Goal: Task Accomplishment & Management: Manage account settings

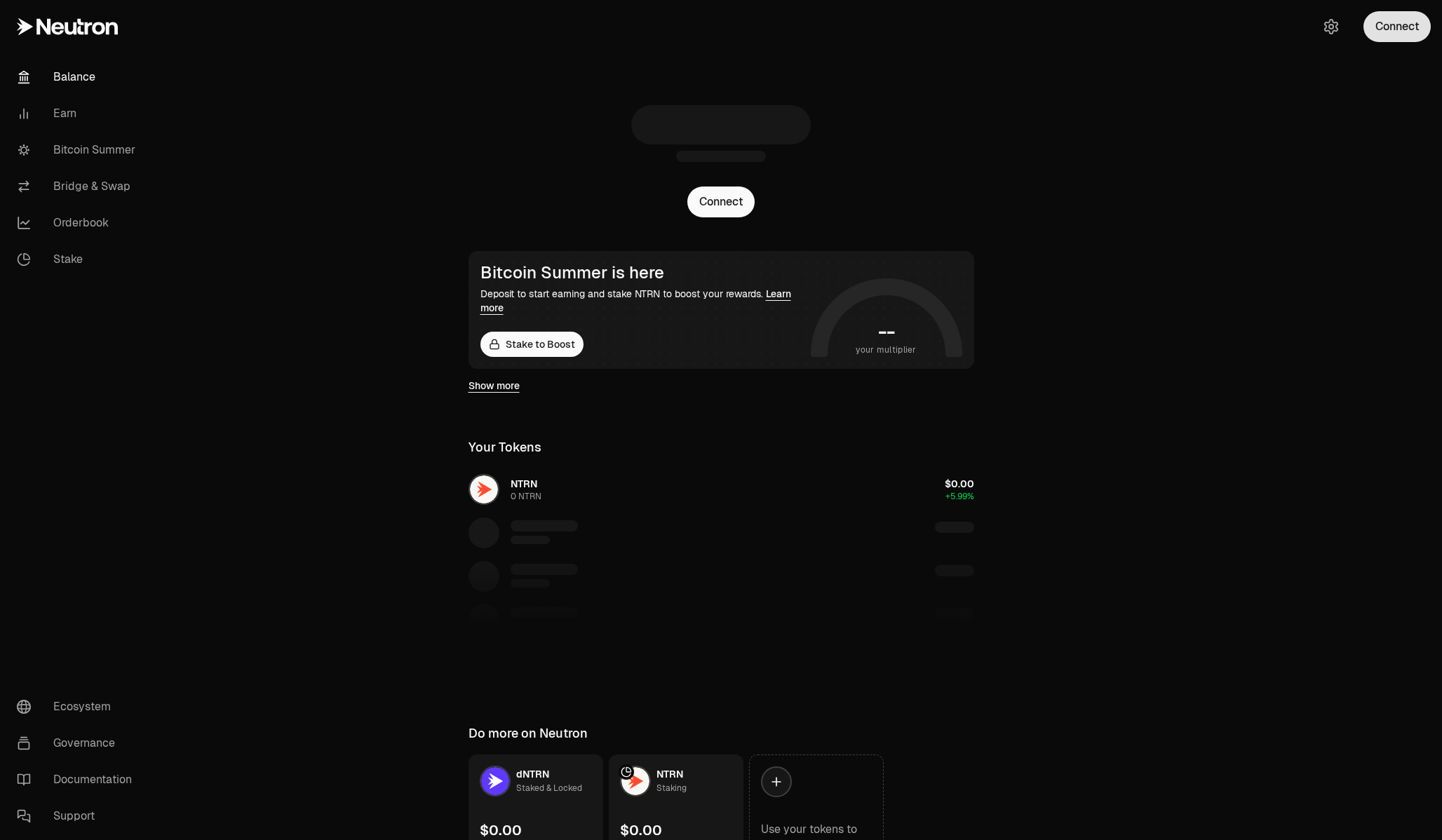
click at [1390, 34] on button "Connect" at bounding box center [1397, 27] width 68 height 31
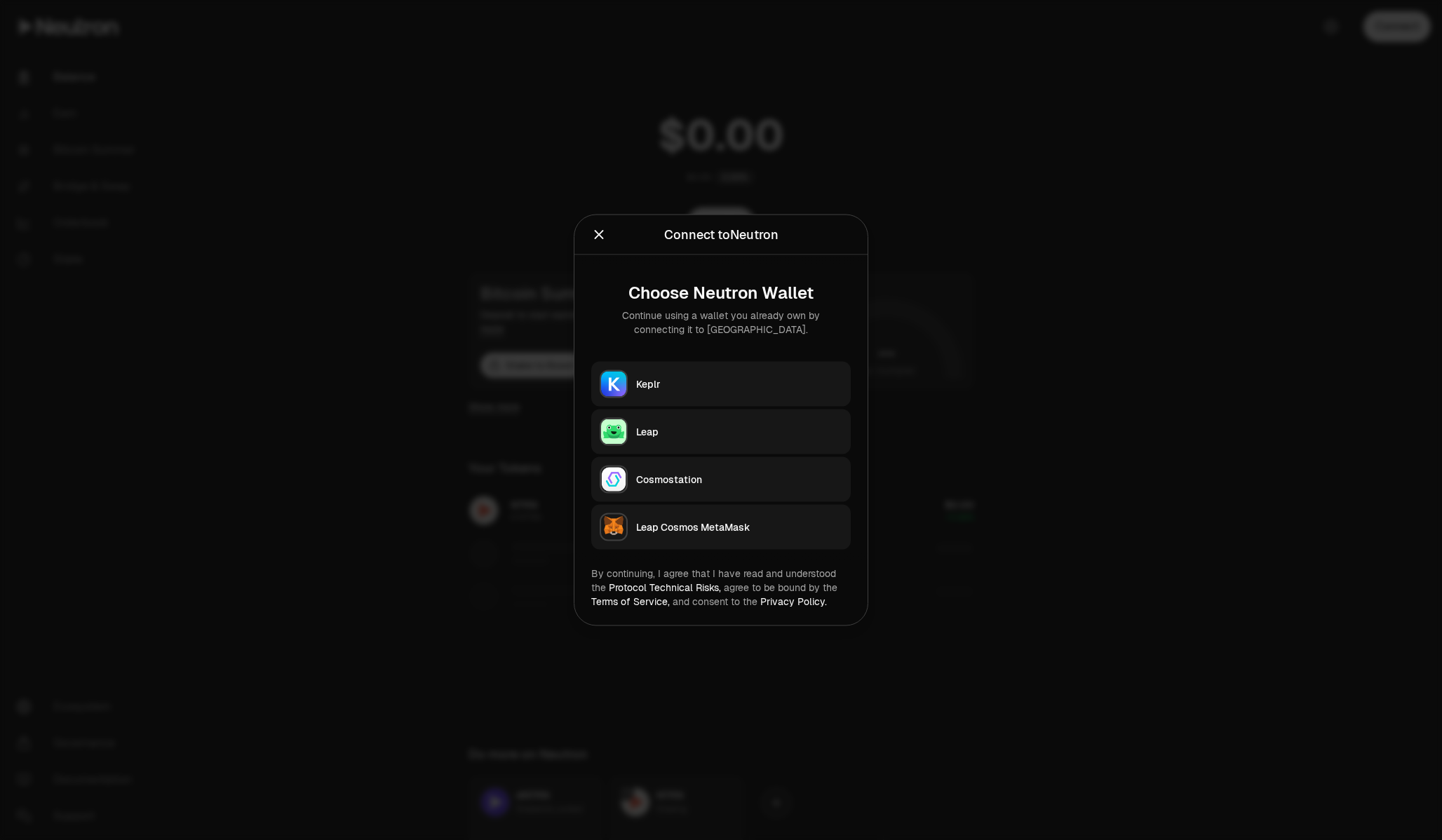
click at [601, 241] on icon "Close" at bounding box center [598, 234] width 15 height 15
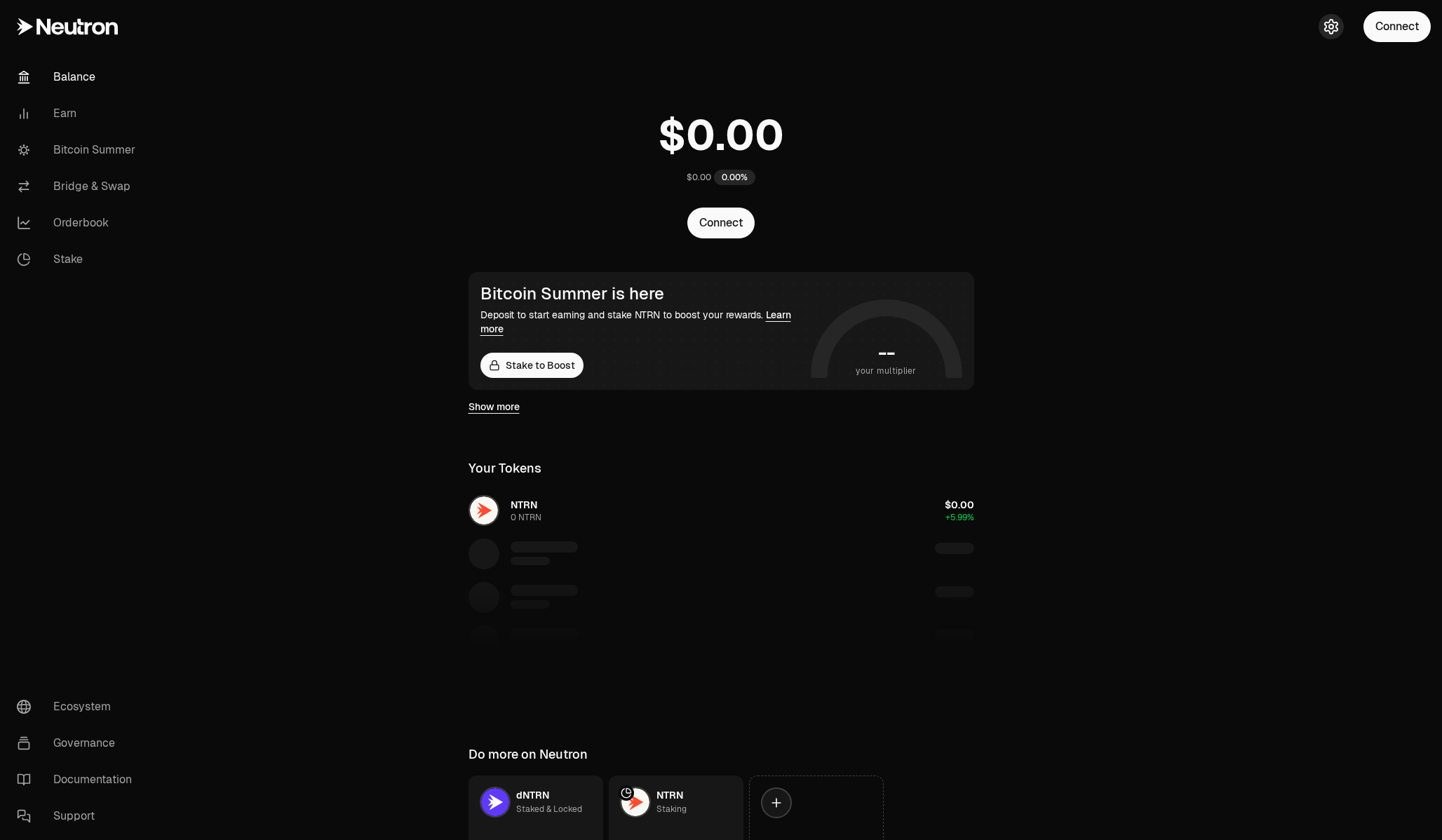
click at [1332, 26] on icon "button" at bounding box center [1331, 26] width 17 height 17
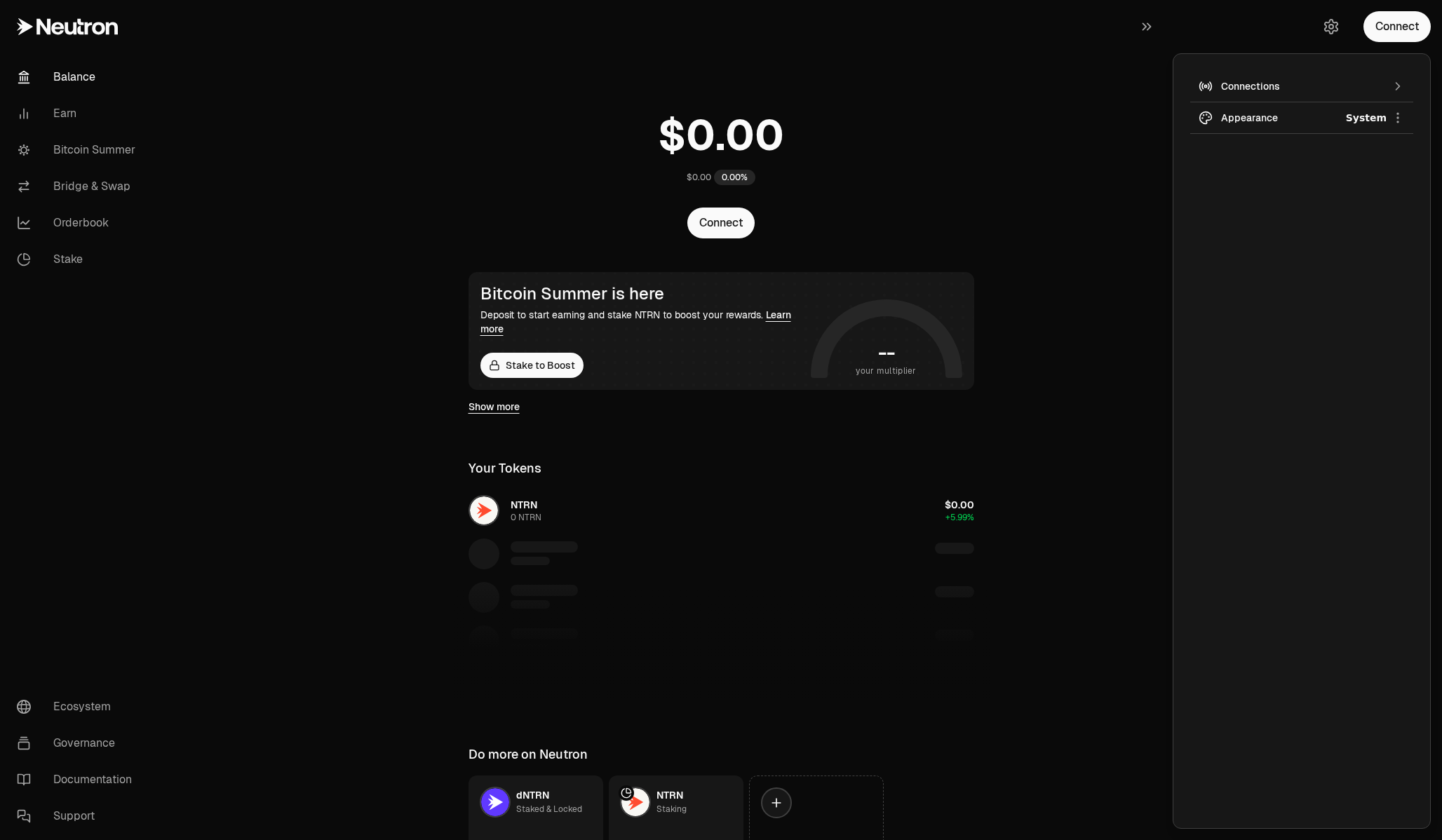
click at [1401, 81] on icon "button" at bounding box center [1398, 86] width 14 height 14
click at [1409, 139] on img "button" at bounding box center [1407, 140] width 11 height 11
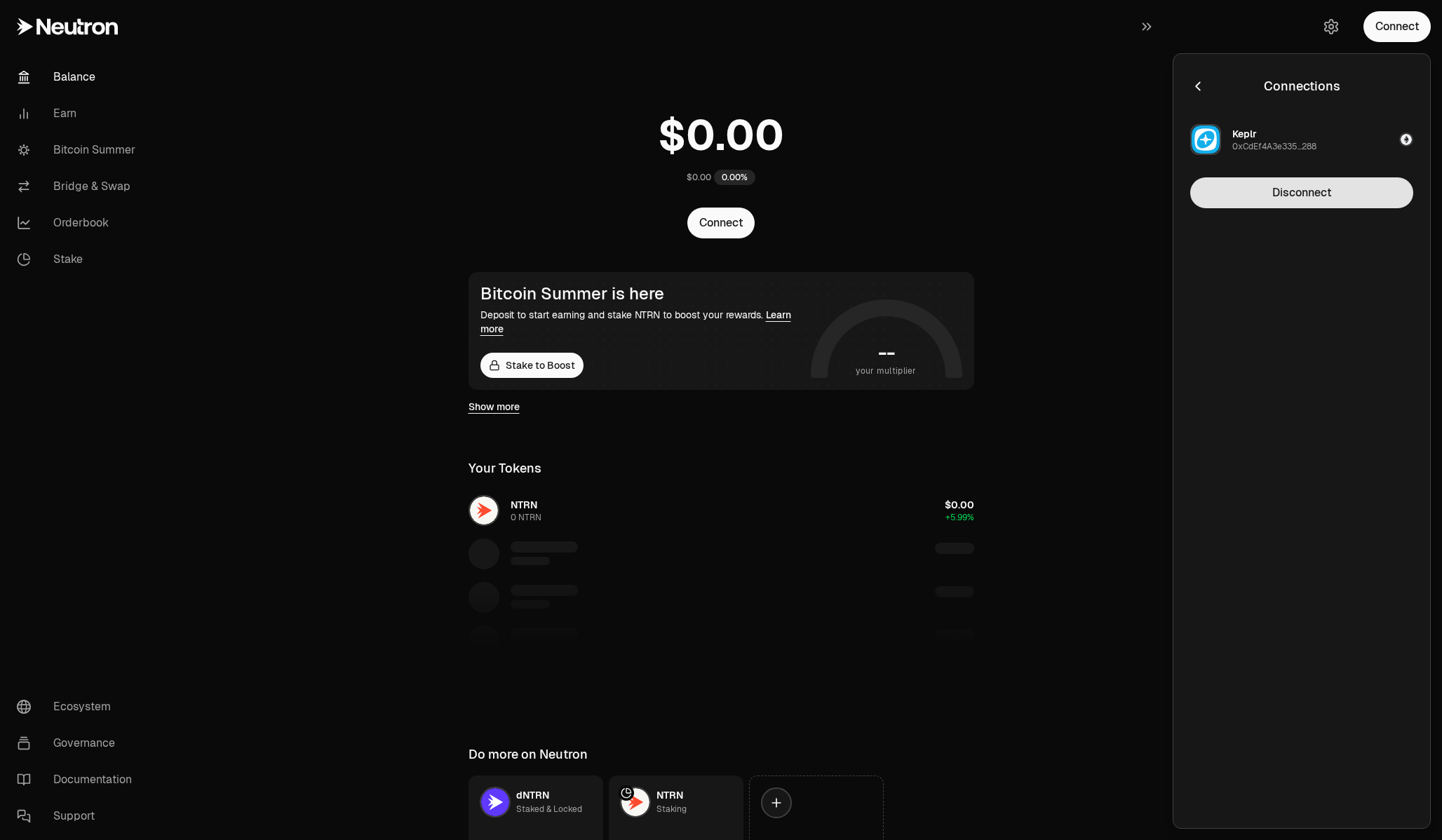
click at [1329, 190] on button "Disconnect" at bounding box center [1302, 192] width 223 height 31
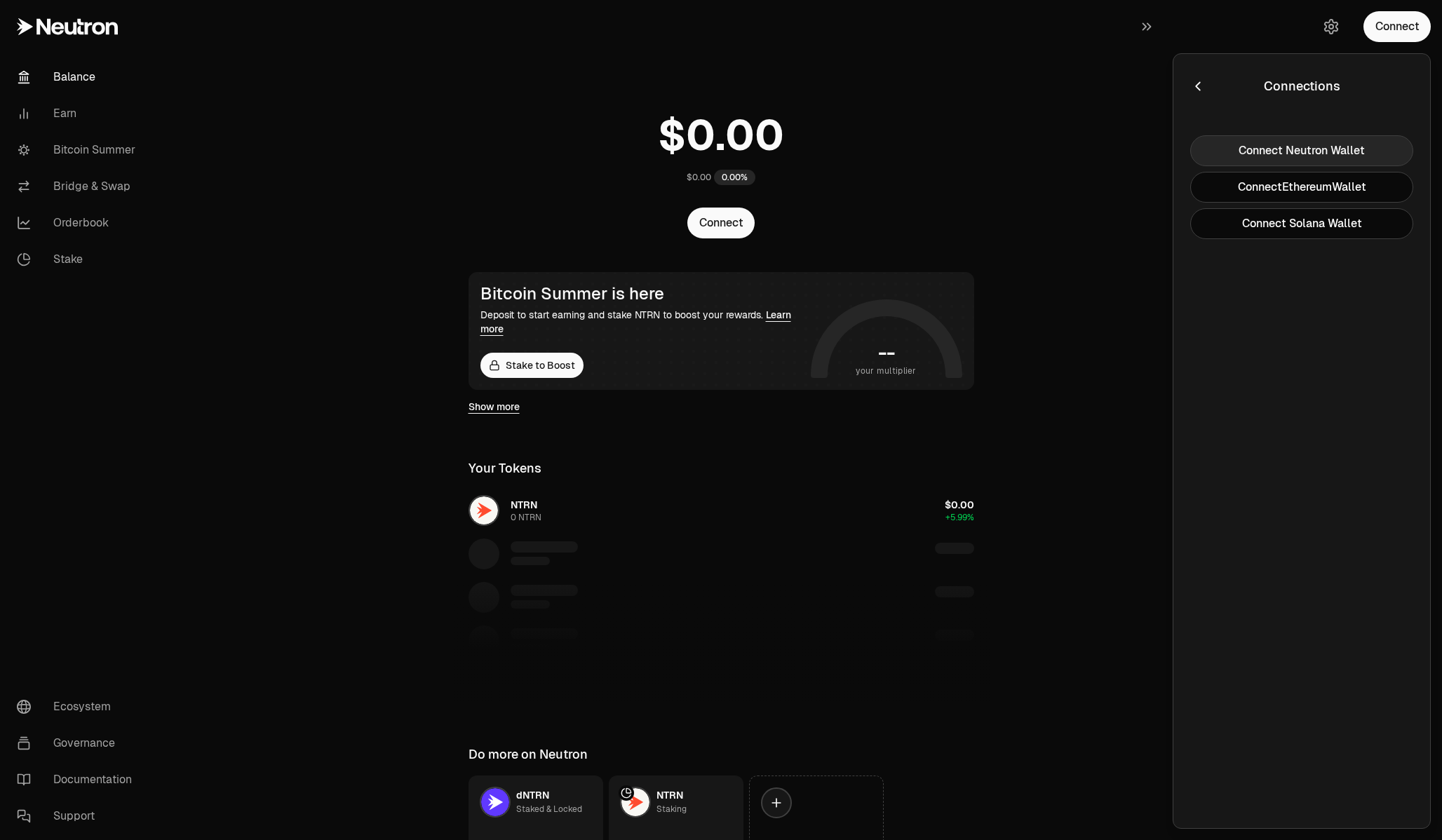
click at [1330, 147] on button "Connect Neutron Wallet" at bounding box center [1302, 151] width 223 height 31
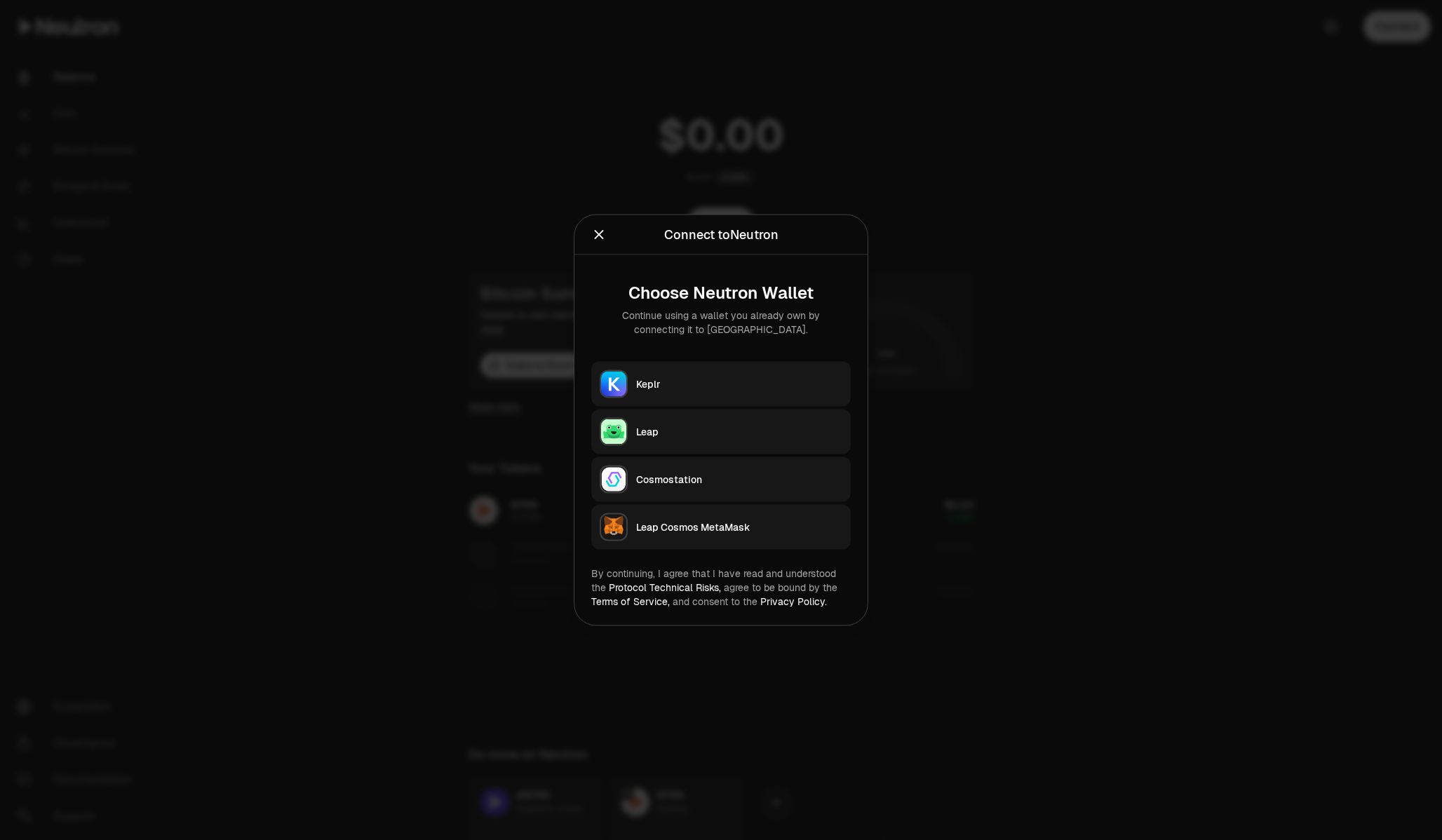
click at [593, 233] on icon "Close" at bounding box center [598, 234] width 15 height 15
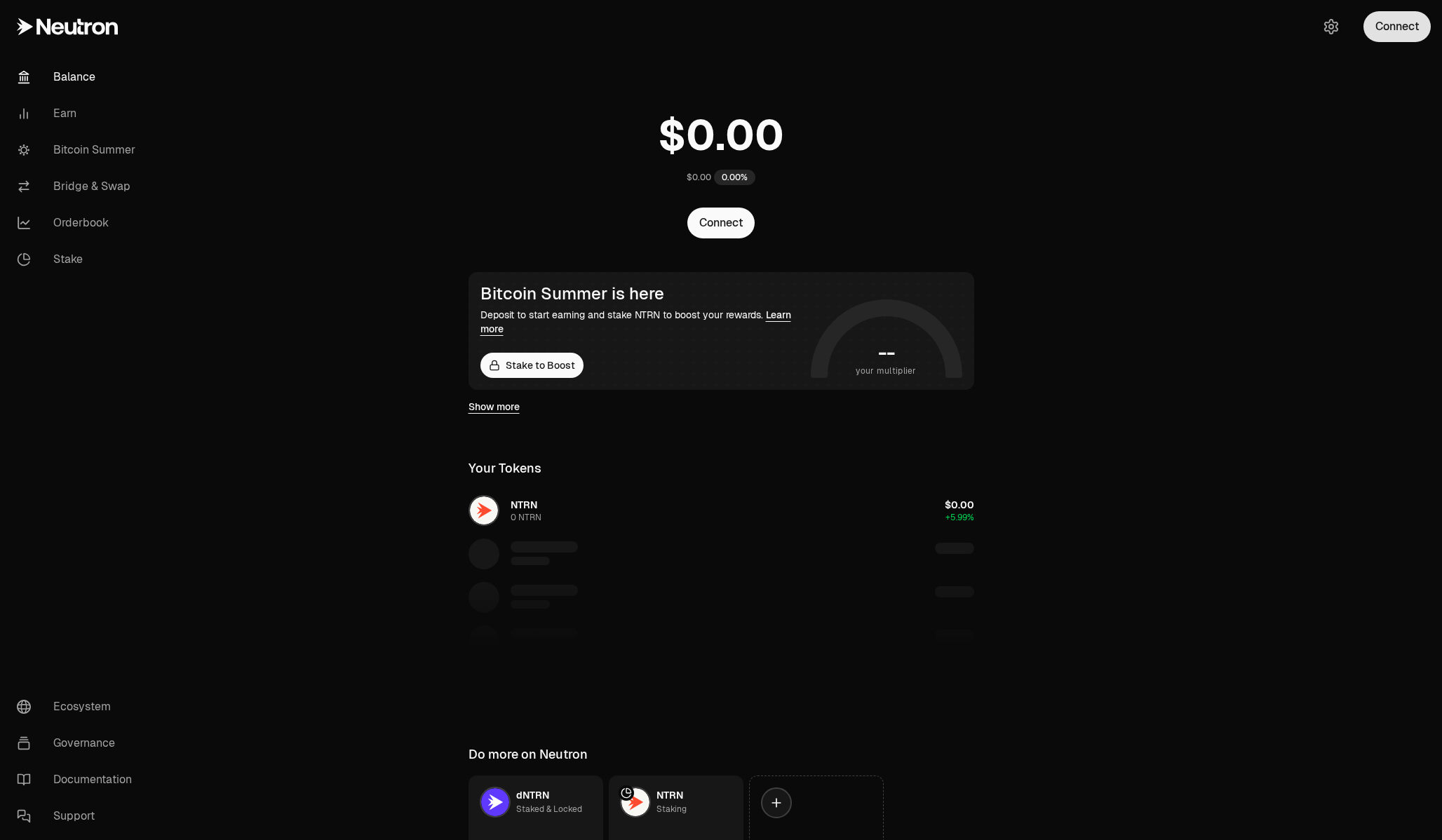
click at [1397, 37] on button "Connect" at bounding box center [1397, 27] width 68 height 31
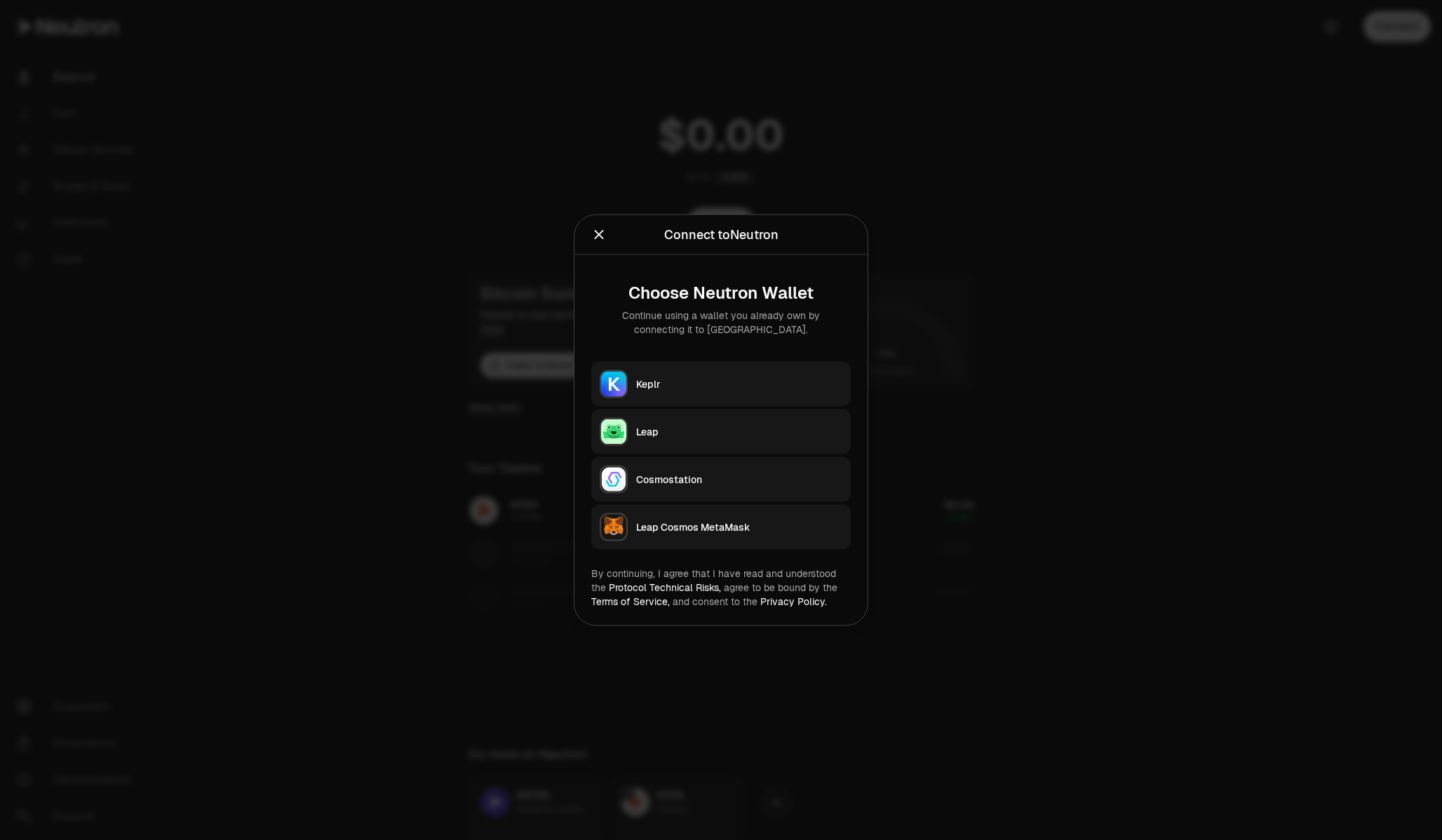
click at [600, 235] on icon "Close" at bounding box center [599, 234] width 9 height 9
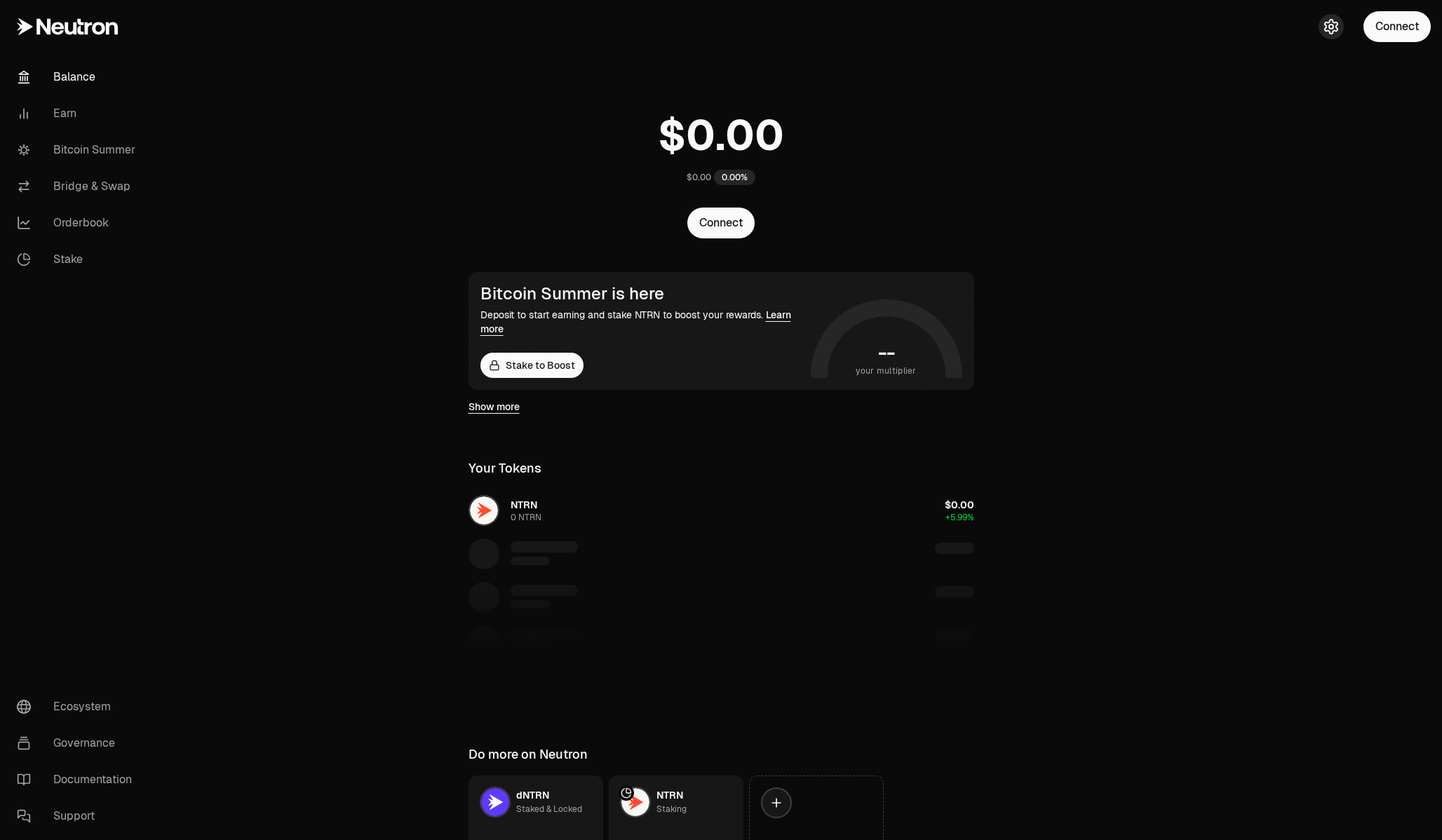
click at [1325, 32] on icon "button" at bounding box center [1331, 26] width 17 height 17
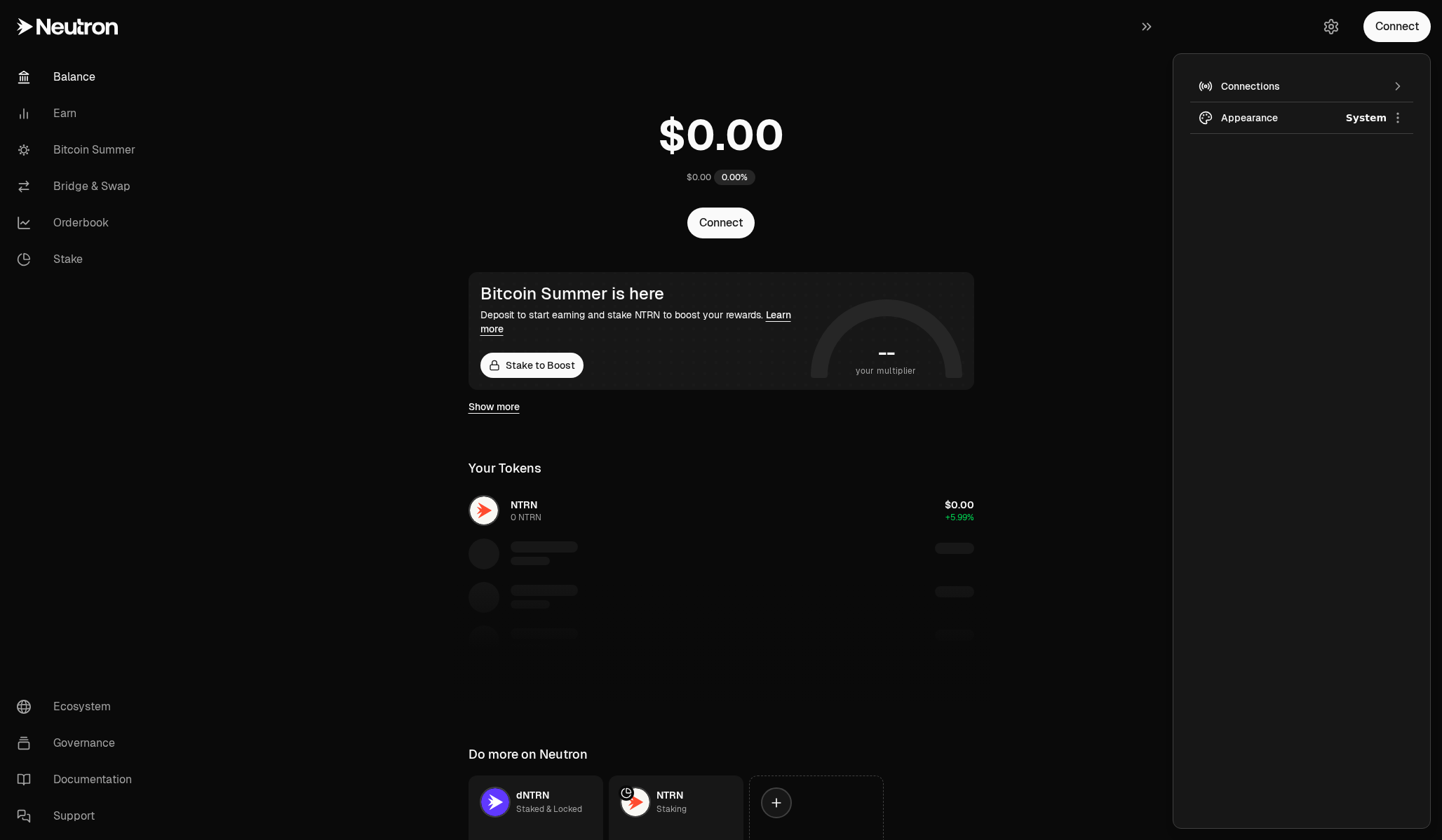
click at [1376, 83] on div "Connections" at bounding box center [1302, 86] width 162 height 14
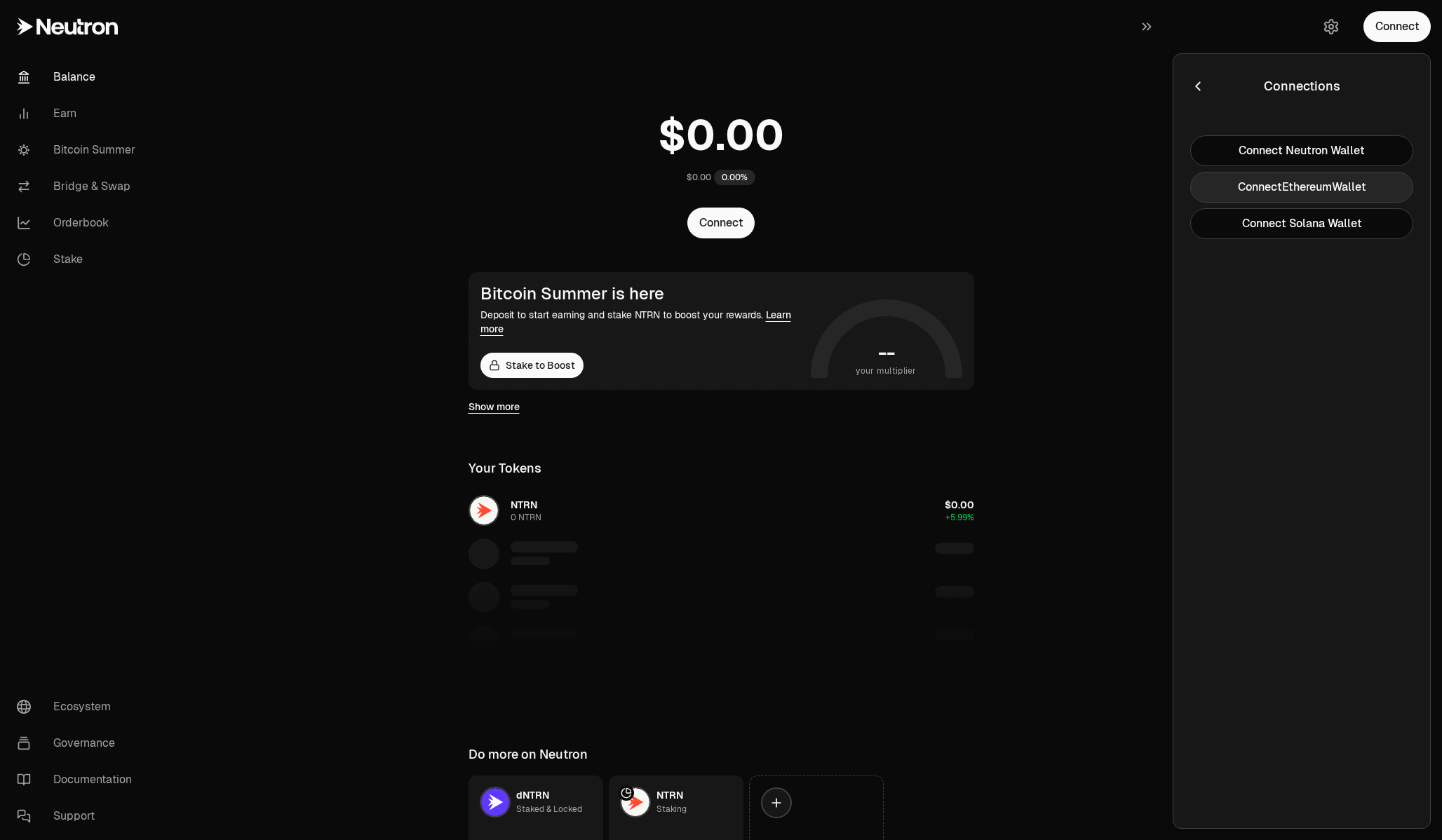
click at [1343, 187] on button "Connect Ethereum Wallet" at bounding box center [1302, 187] width 223 height 31
